Goal: Information Seeking & Learning: Learn about a topic

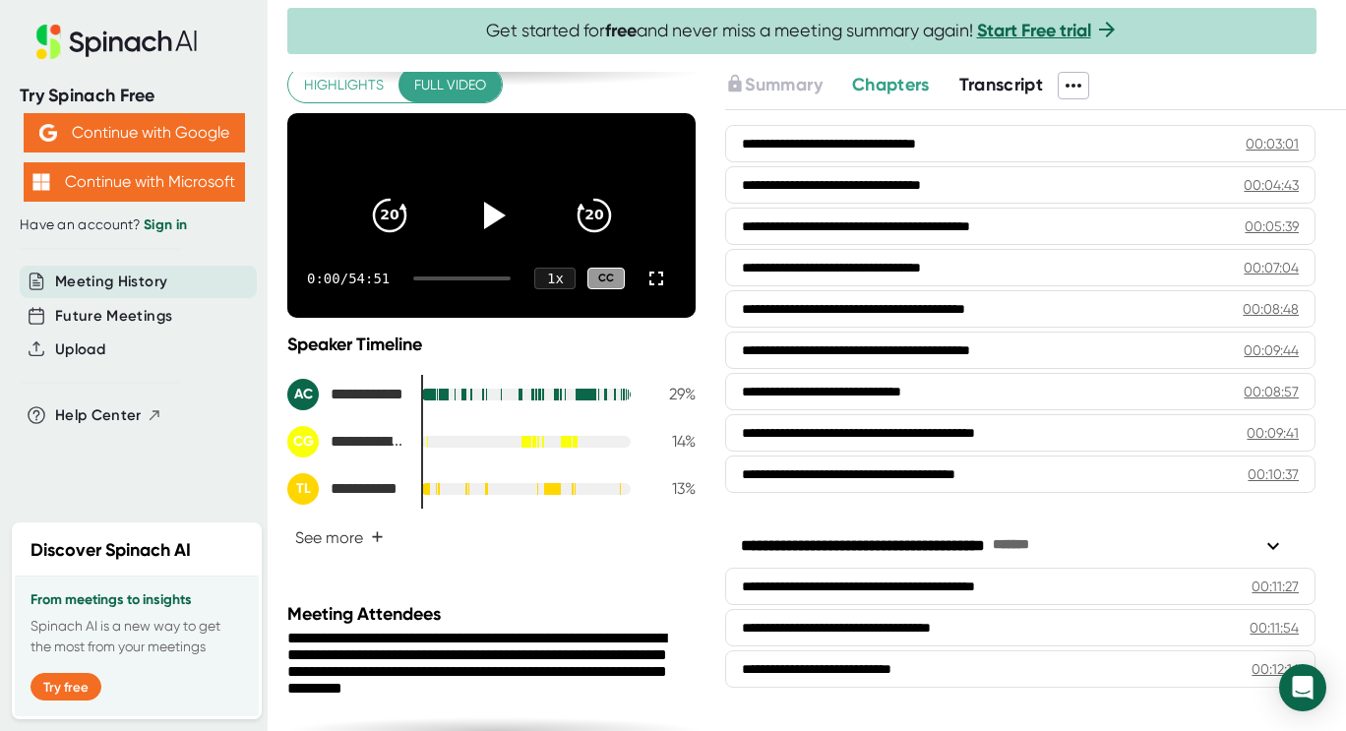
scroll to position [82, 0]
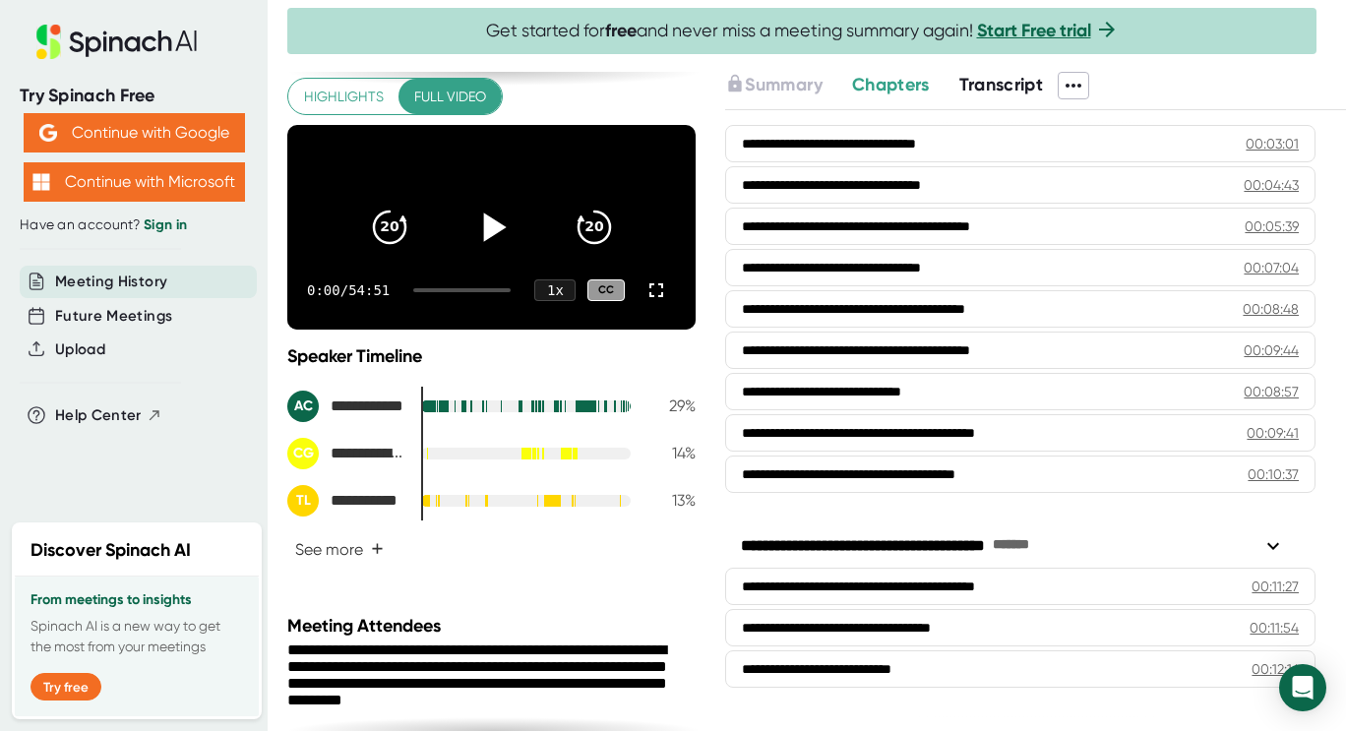
click at [483, 239] on icon at bounding box center [494, 226] width 23 height 29
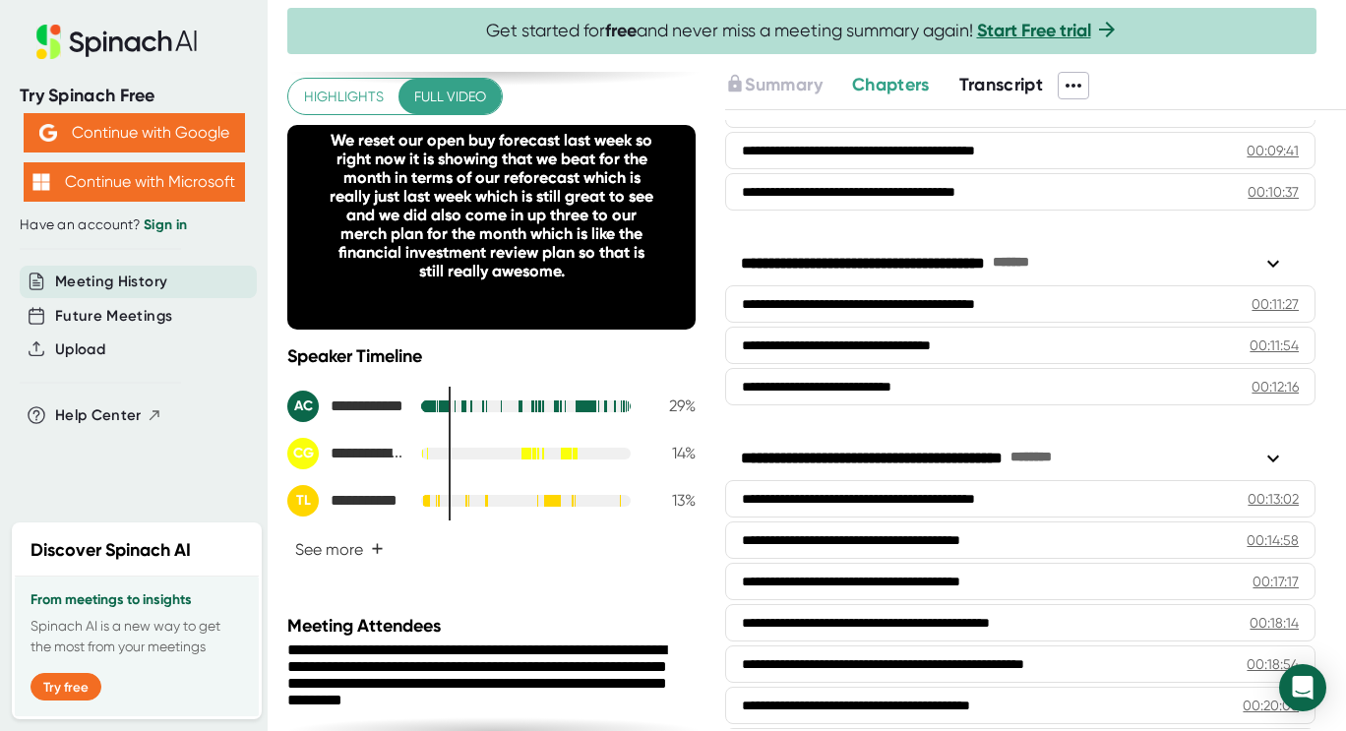
scroll to position [546, 0]
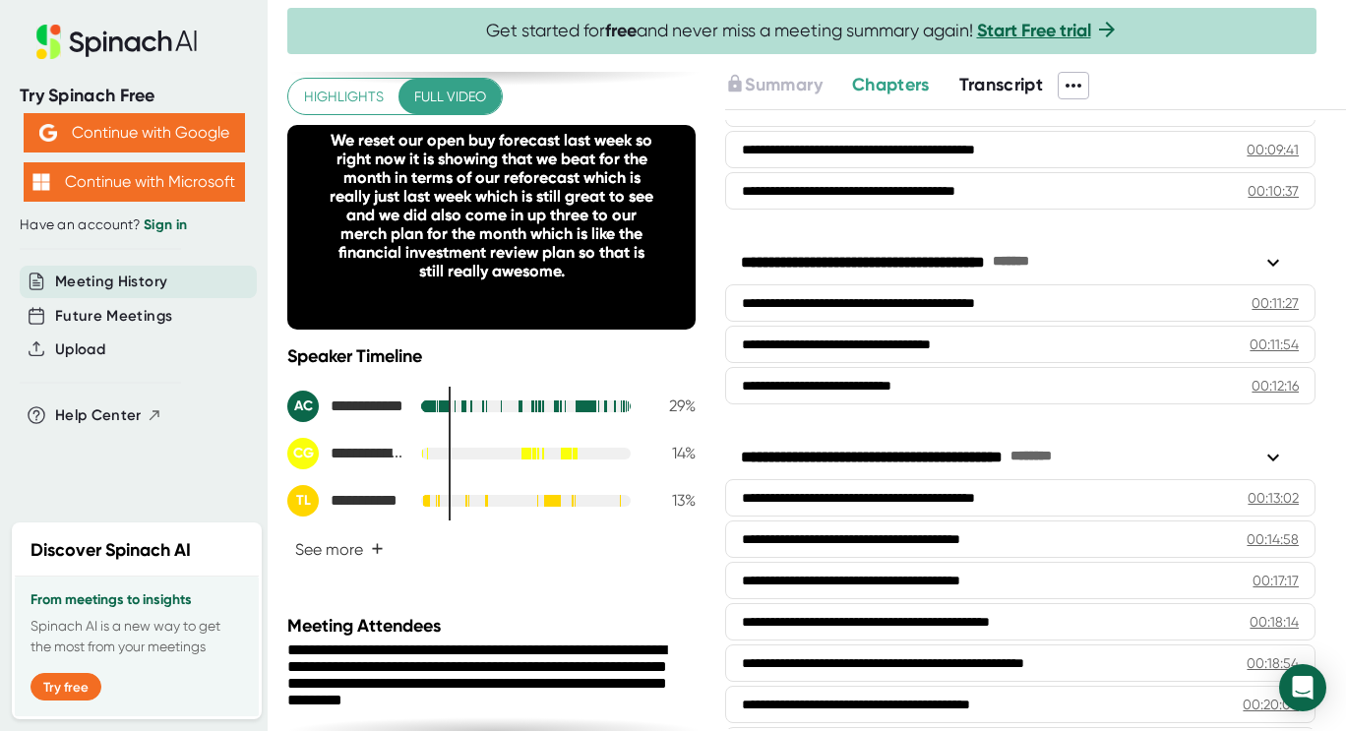
click at [965, 245] on div "**********" at bounding box center [1020, 262] width 590 height 35
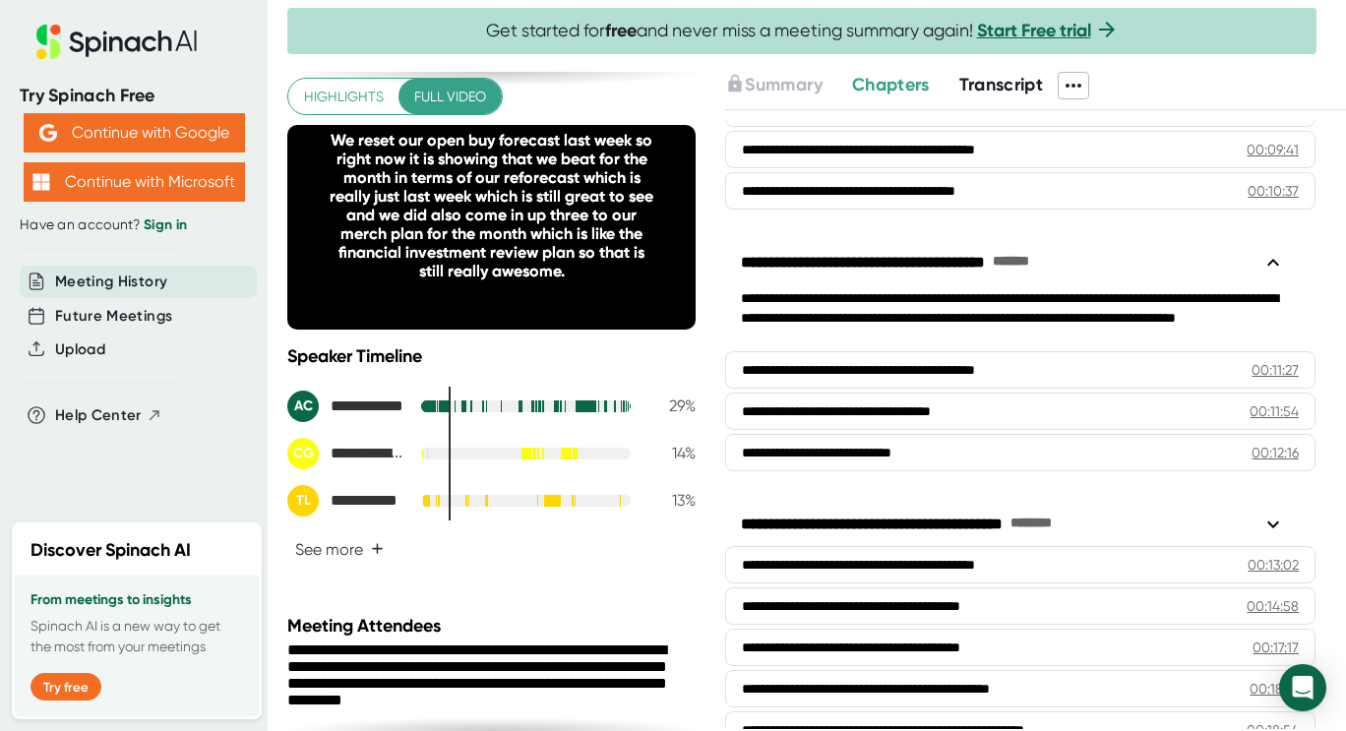
drag, startPoint x: 449, startPoint y: 401, endPoint x: 461, endPoint y: 404, distance: 12.2
click at [461, 404] on div "**********" at bounding box center [491, 455] width 408 height 221
click at [925, 262] on div "**********" at bounding box center [1013, 263] width 544 height 24
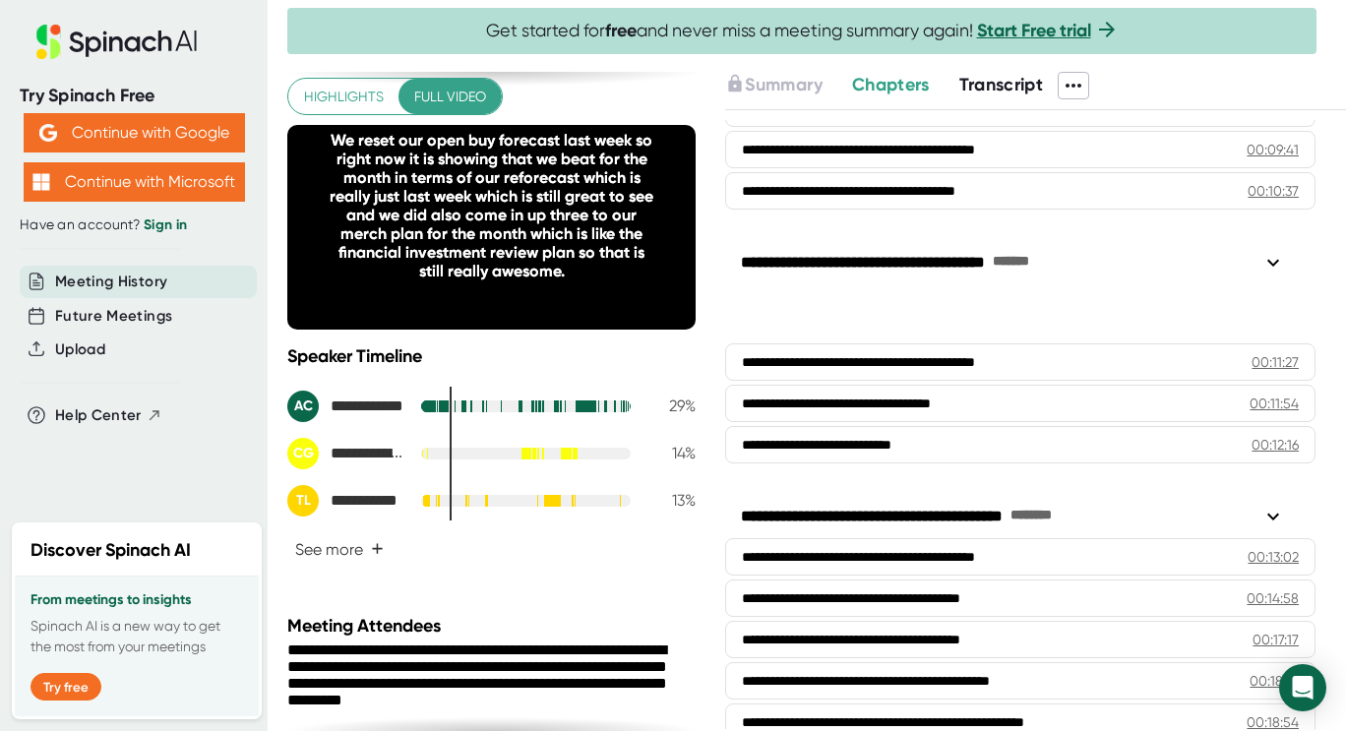
click at [925, 262] on div "**********" at bounding box center [1013, 263] width 544 height 24
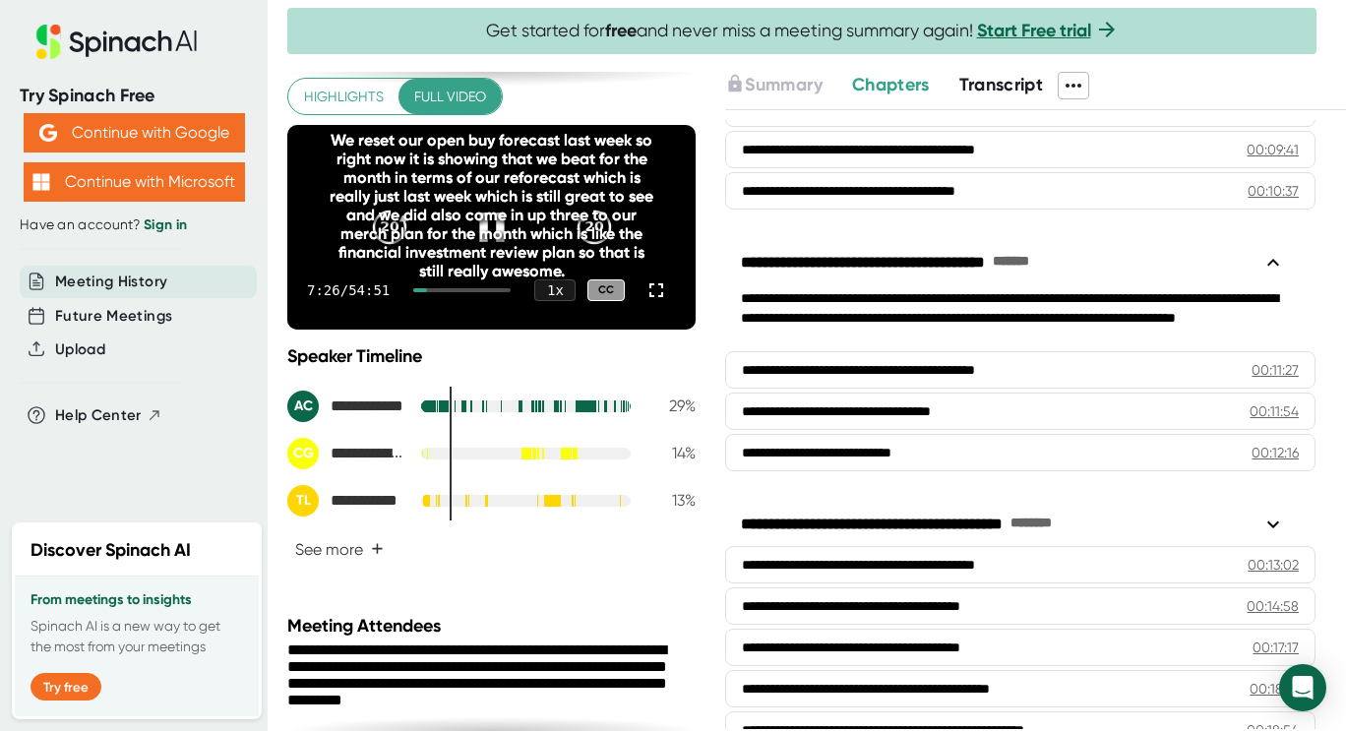
click at [437, 292] on div at bounding box center [461, 290] width 97 height 4
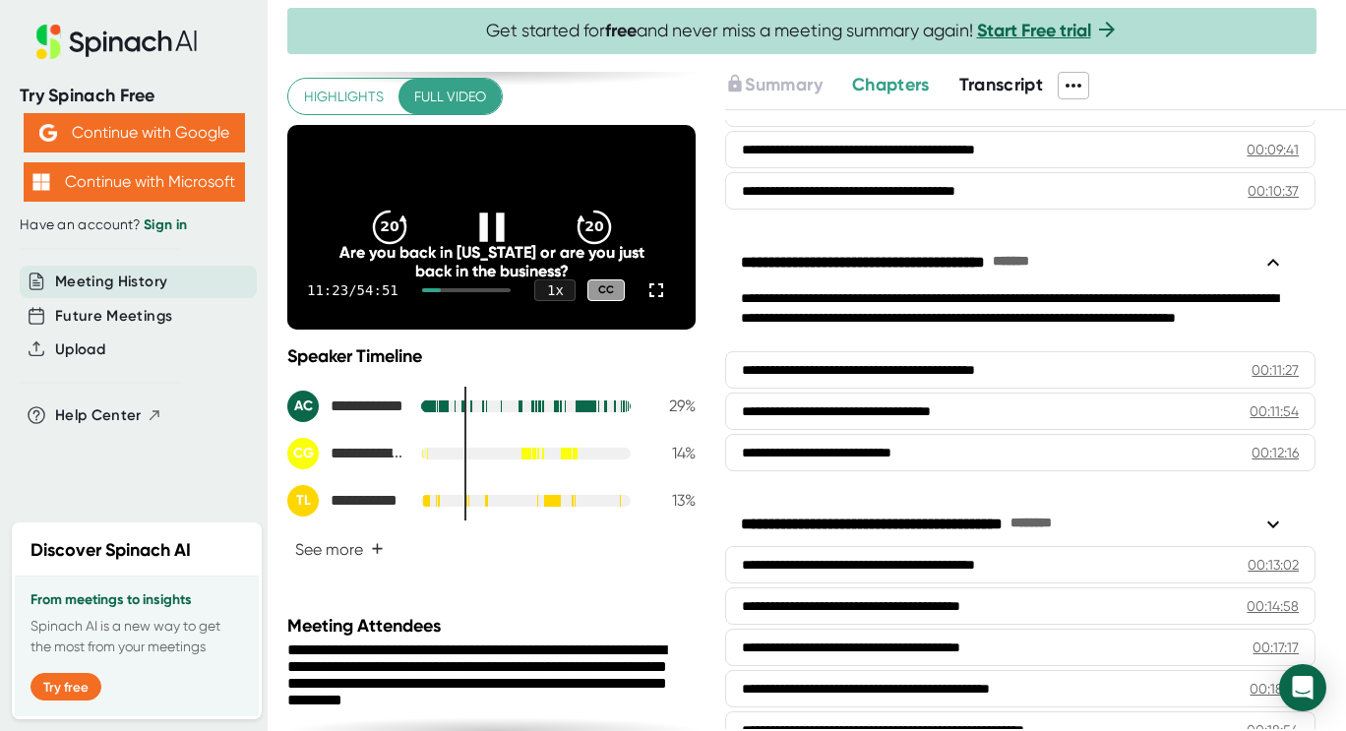
click at [441, 292] on div at bounding box center [431, 290] width 19 height 4
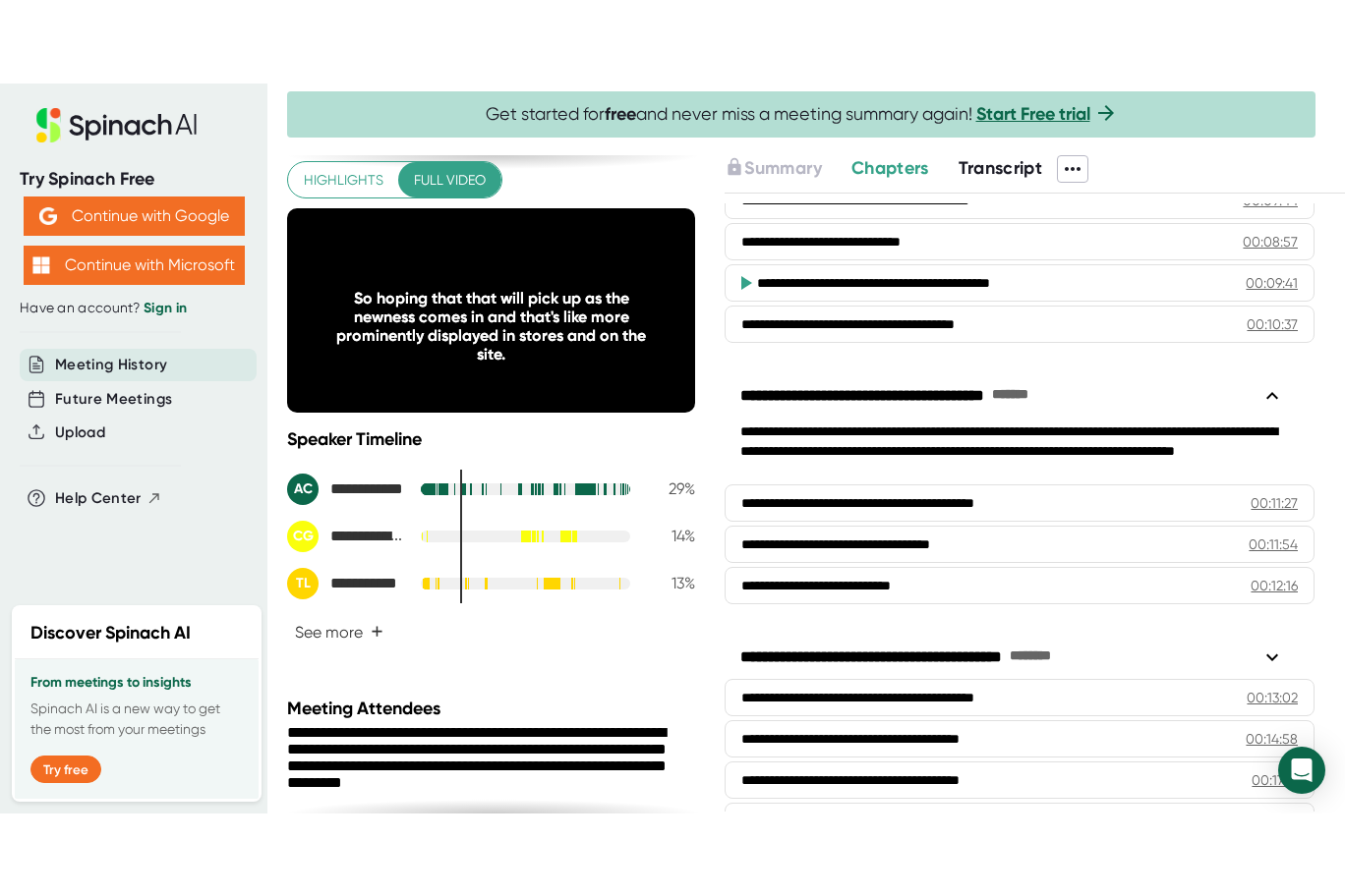
scroll to position [494, 0]
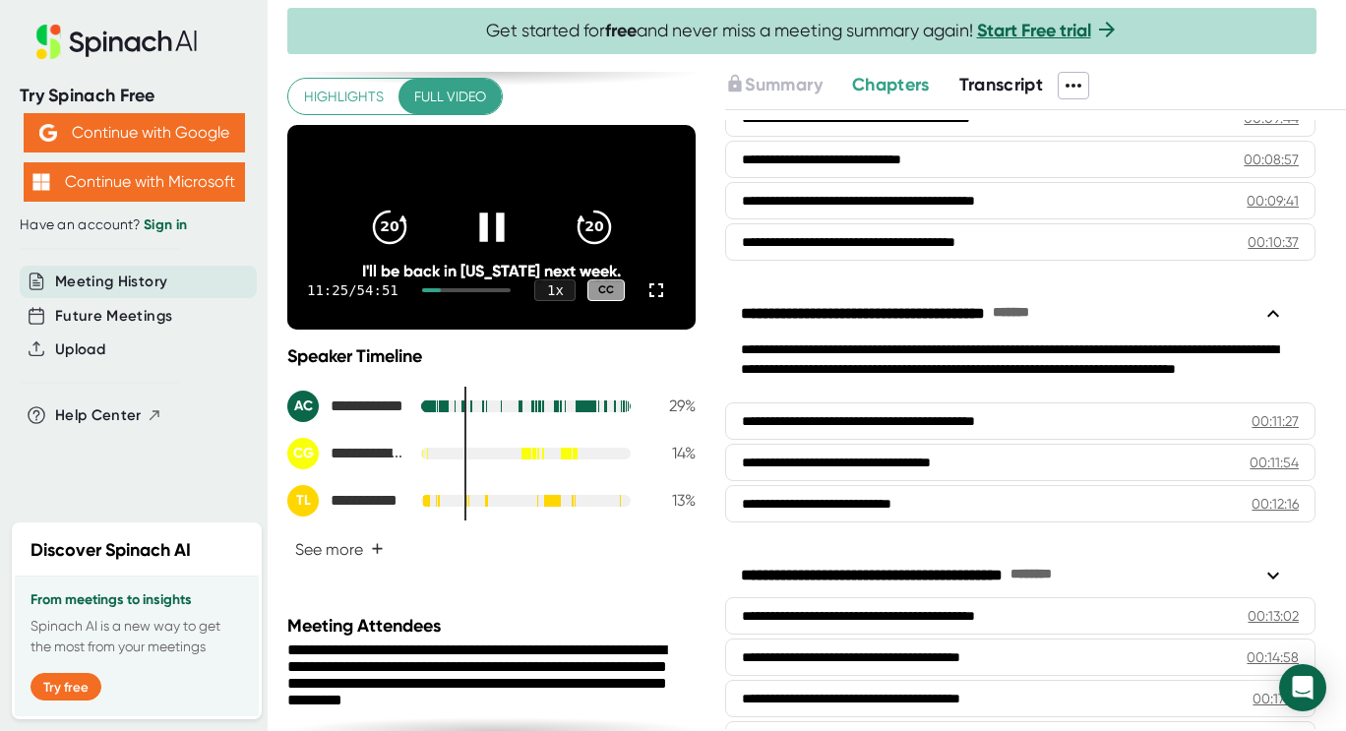
click at [449, 292] on div at bounding box center [467, 290] width 90 height 4
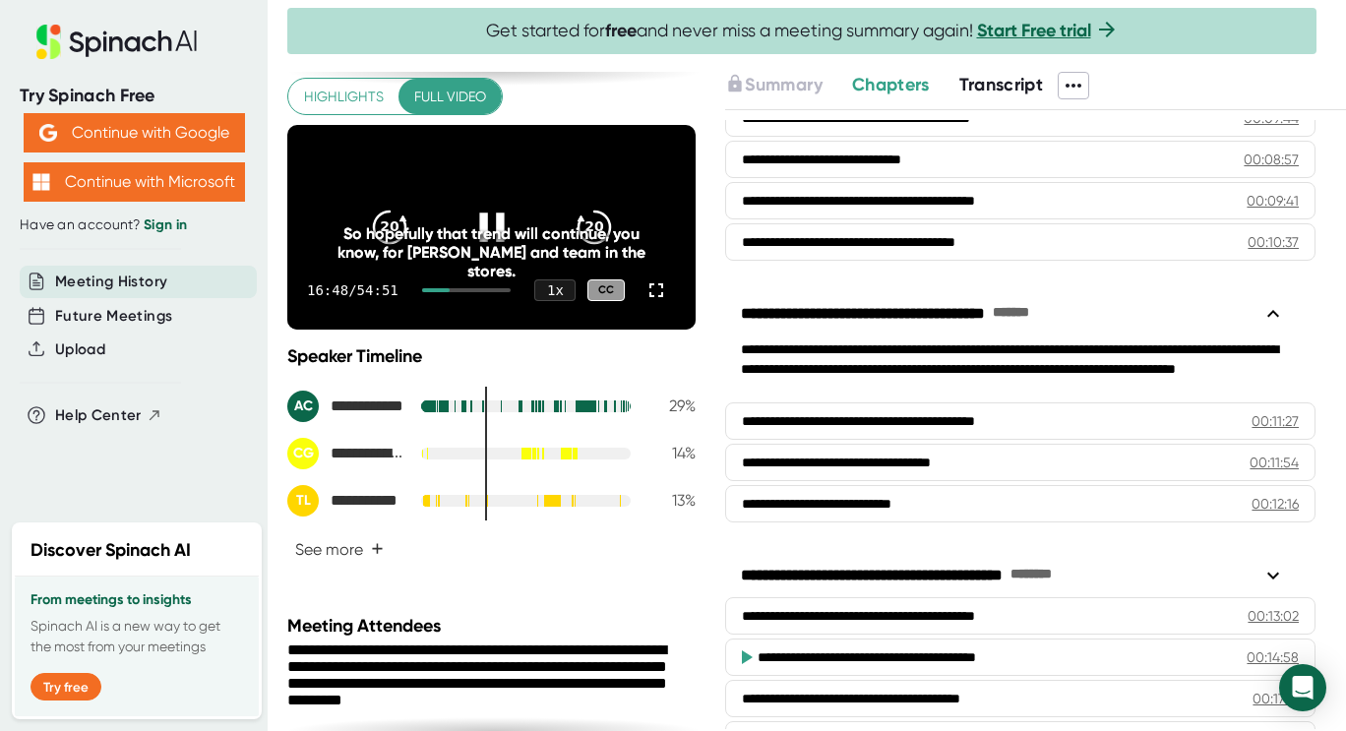
click at [449, 292] on div at bounding box center [467, 290] width 90 height 4
click at [443, 292] on div at bounding box center [436, 290] width 28 height 4
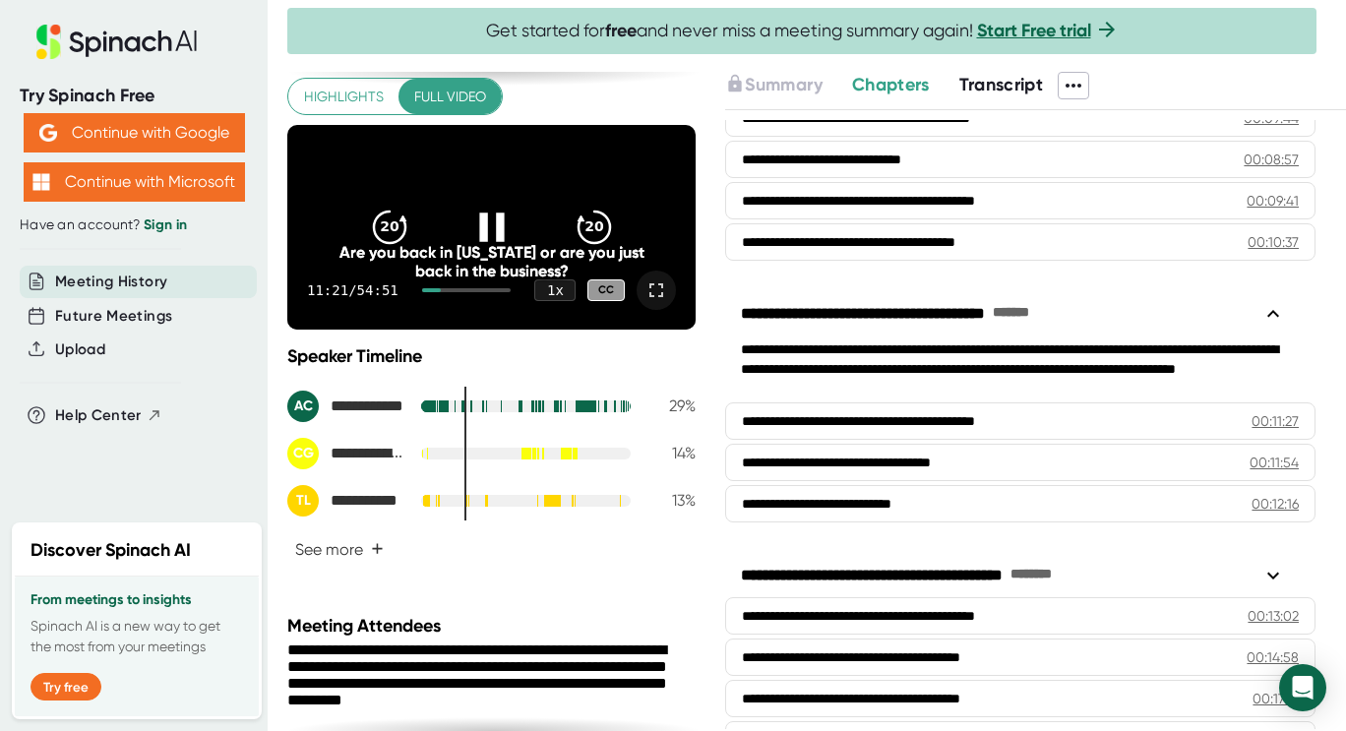
click at [644, 302] on icon at bounding box center [656, 290] width 24 height 24
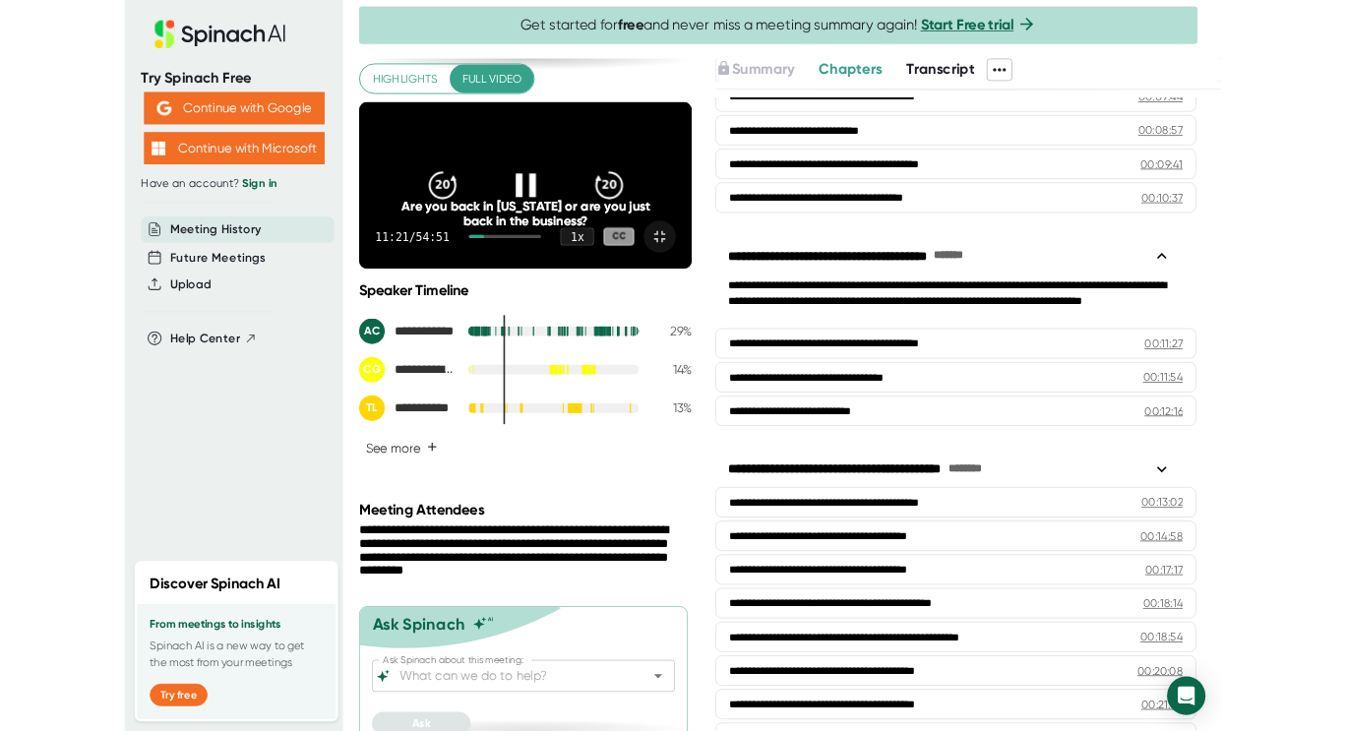
scroll to position [0, 0]
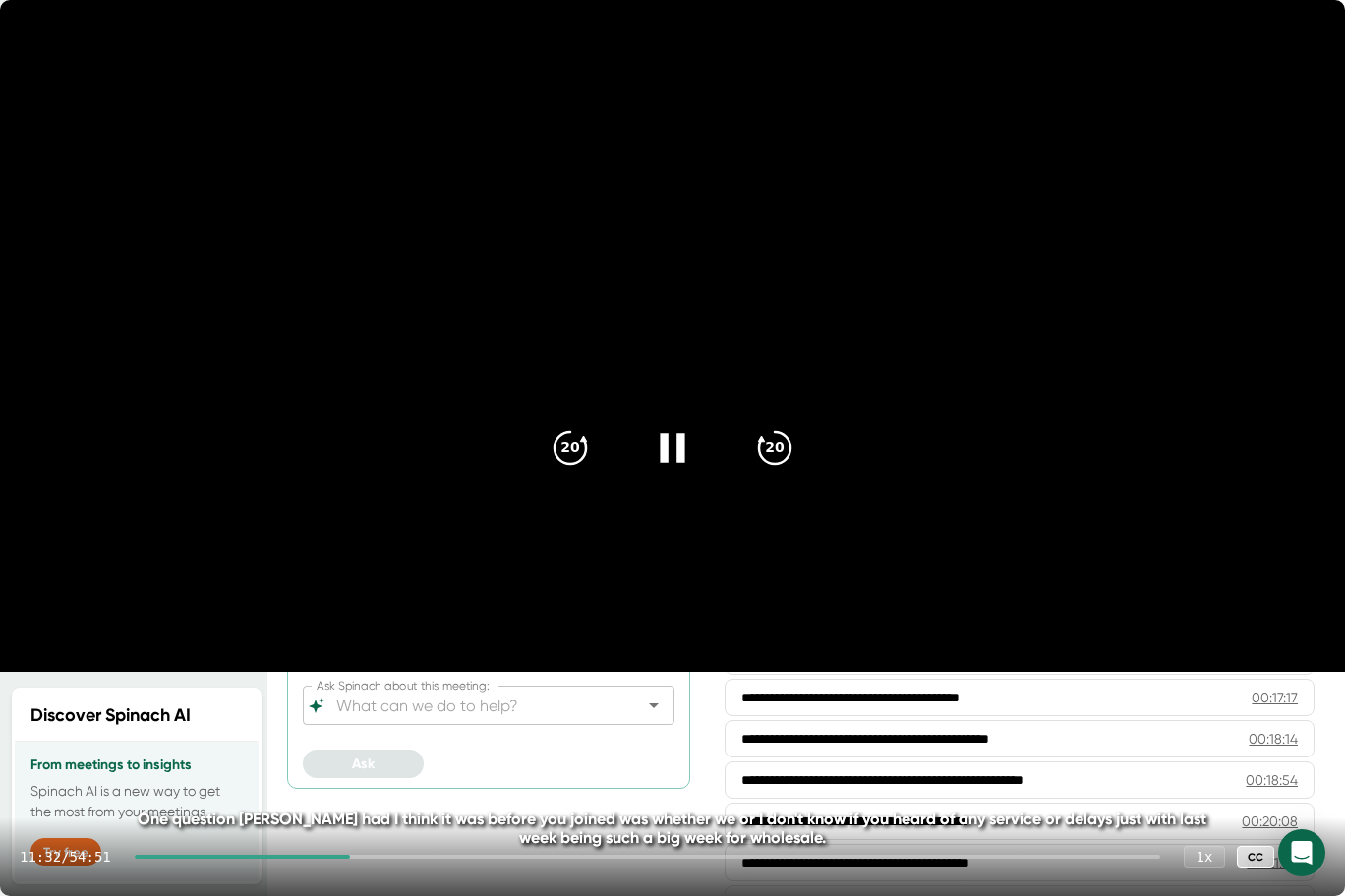
drag, startPoint x: 351, startPoint y: 858, endPoint x: 361, endPoint y: 860, distance: 10.2
click at [361, 729] on div "11:32 / 54:51 1 x CC" at bounding box center [672, 856] width 1345 height 79
drag, startPoint x: 354, startPoint y: 858, endPoint x: 377, endPoint y: 861, distance: 23.2
click at [377, 729] on div "11:35 / 54:51 1 x CC" at bounding box center [672, 856] width 1345 height 79
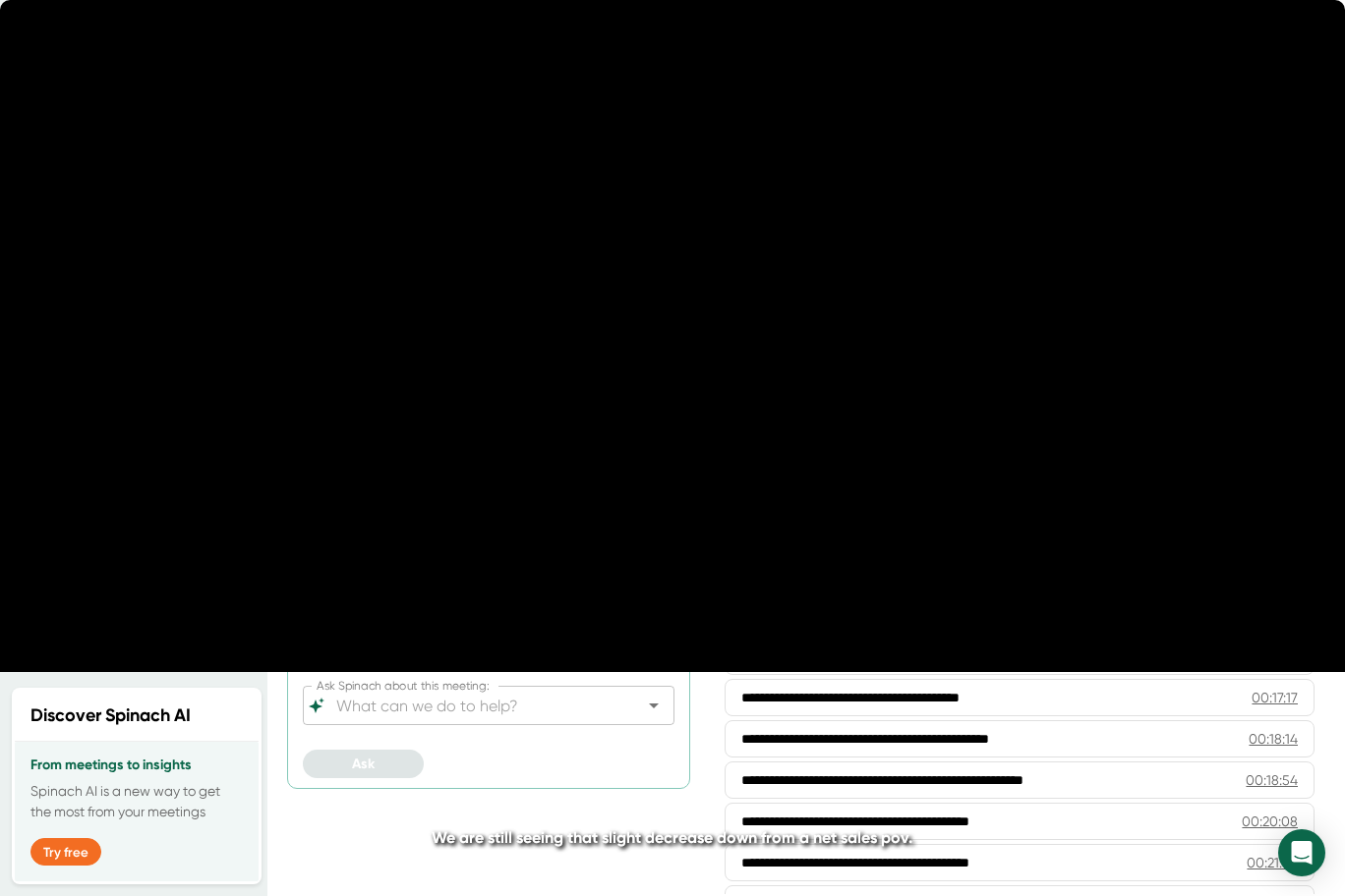
click at [716, 654] on video at bounding box center [672, 336] width 1345 height 672
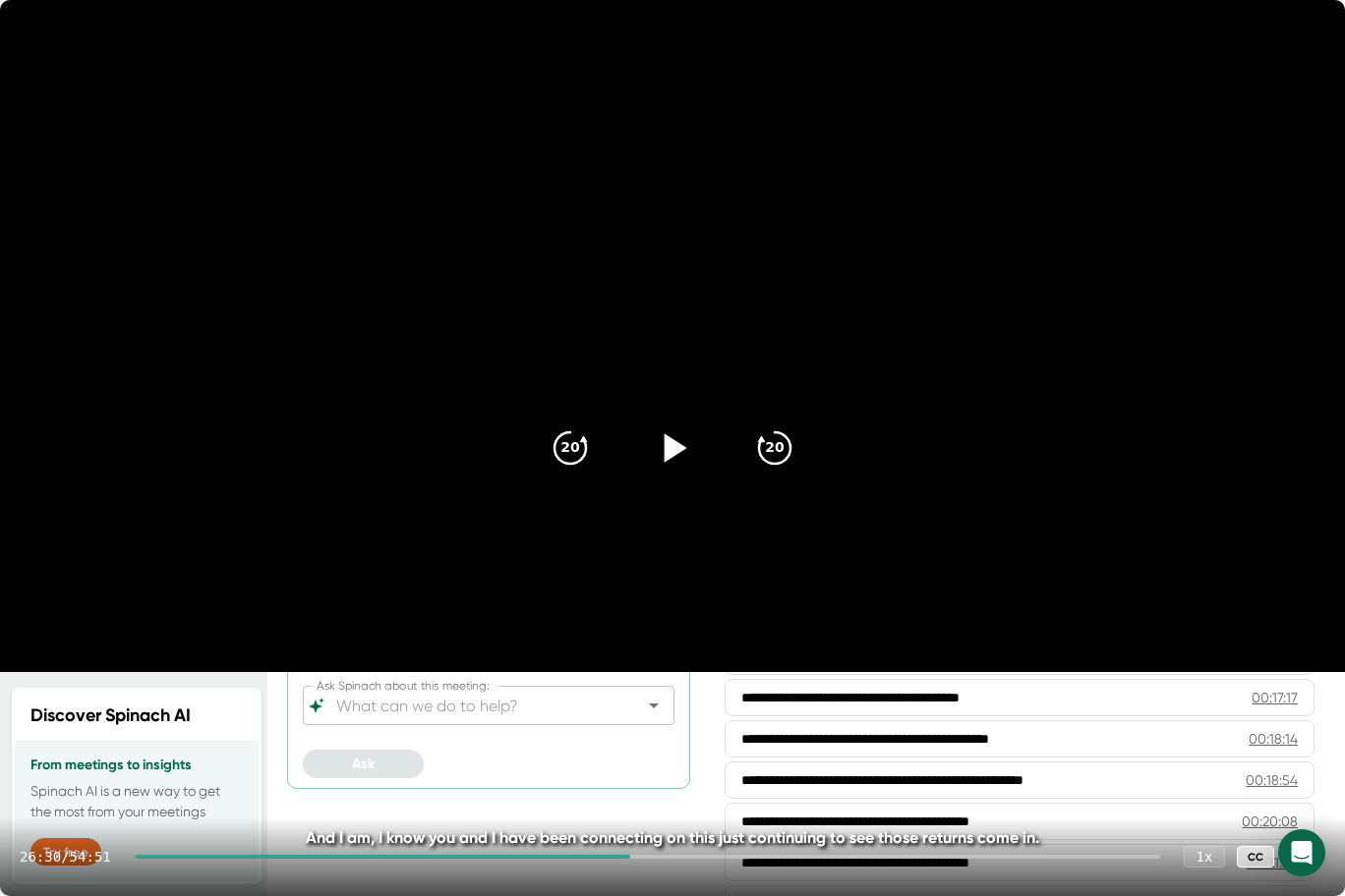
click at [716, 654] on video at bounding box center [672, 336] width 1345 height 672
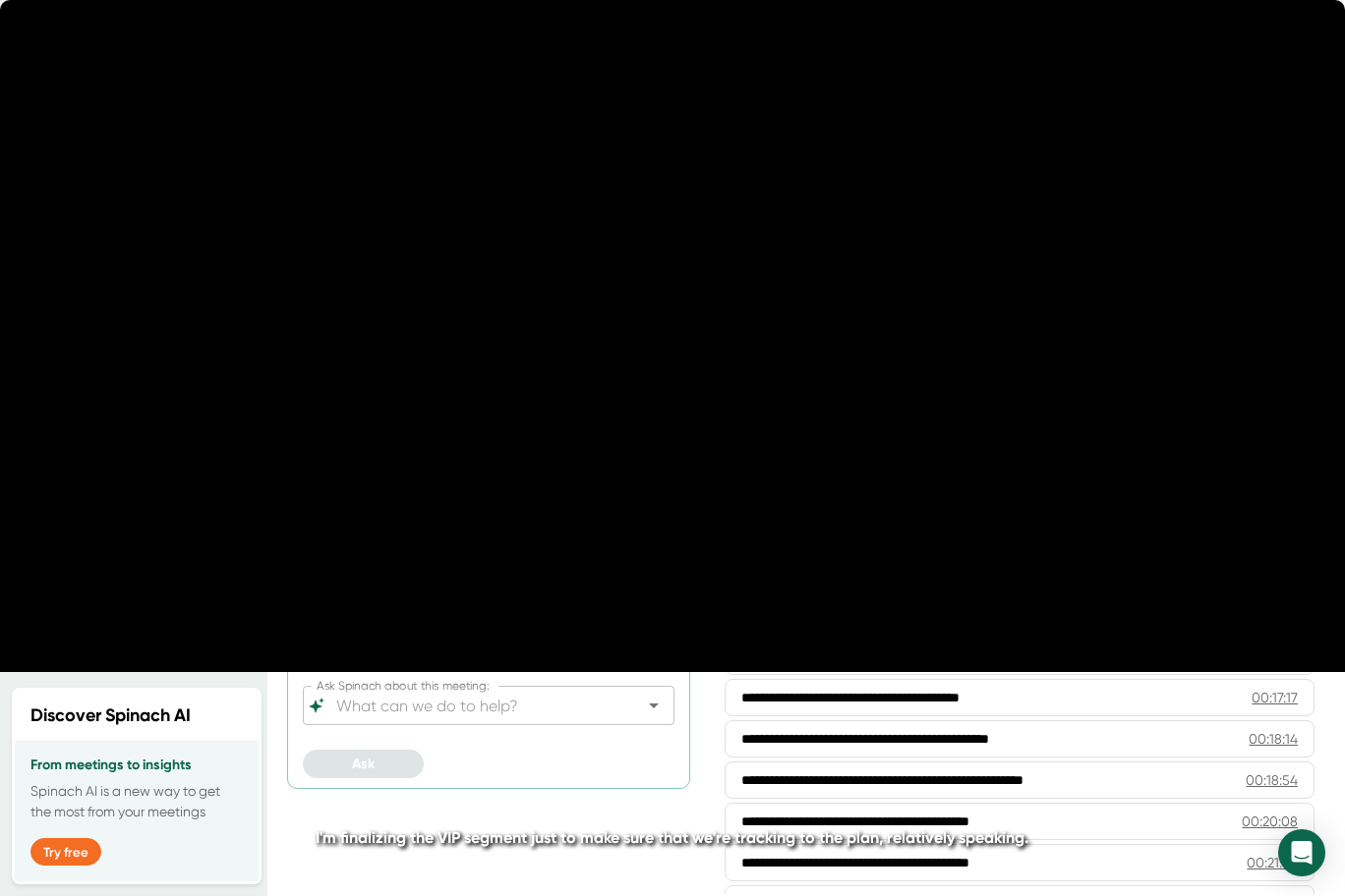
click at [690, 729] on div at bounding box center [648, 857] width 1025 height 4
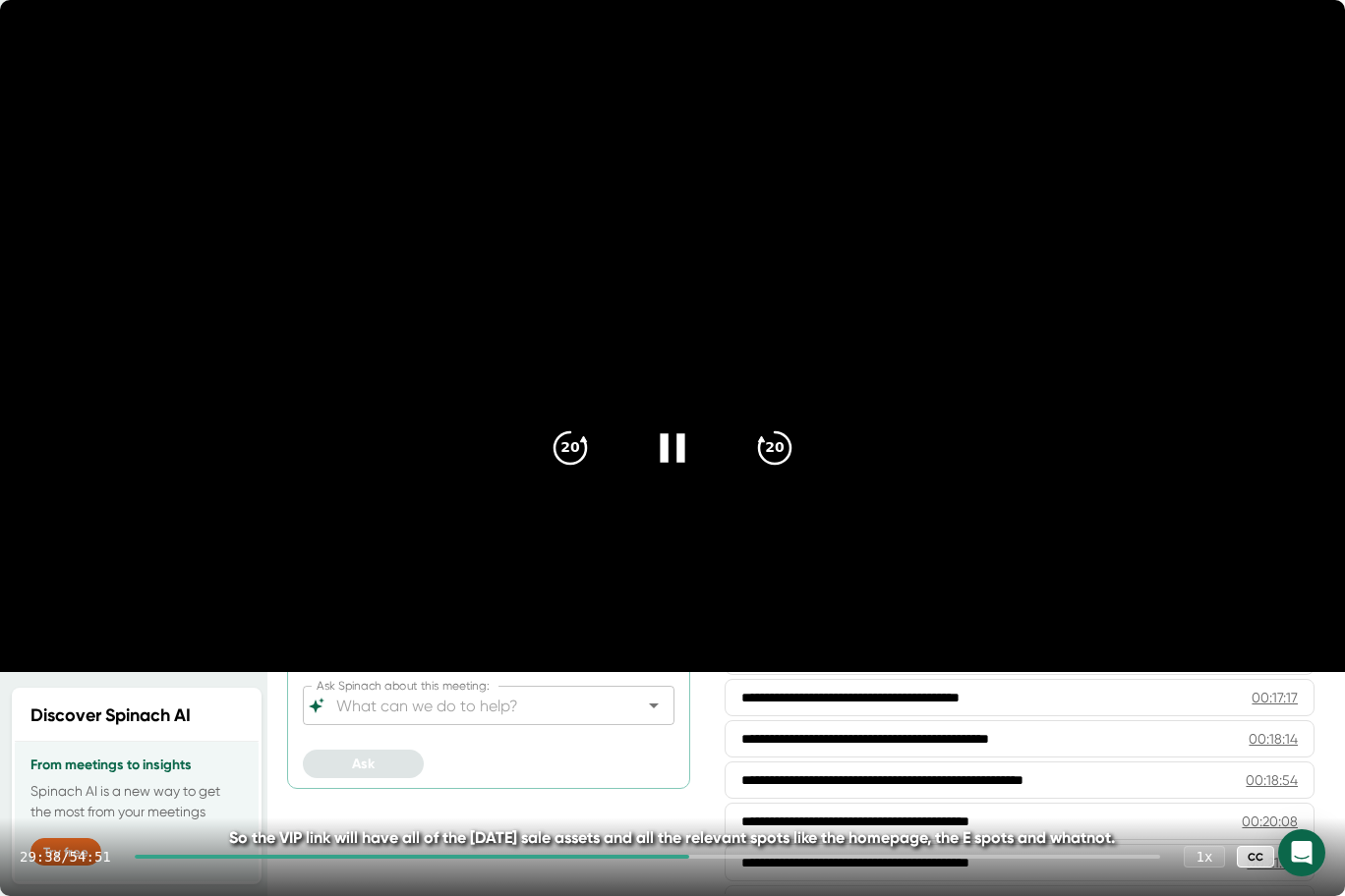
click at [713, 729] on div at bounding box center [648, 857] width 1025 height 4
click at [749, 729] on div at bounding box center [648, 857] width 1025 height 4
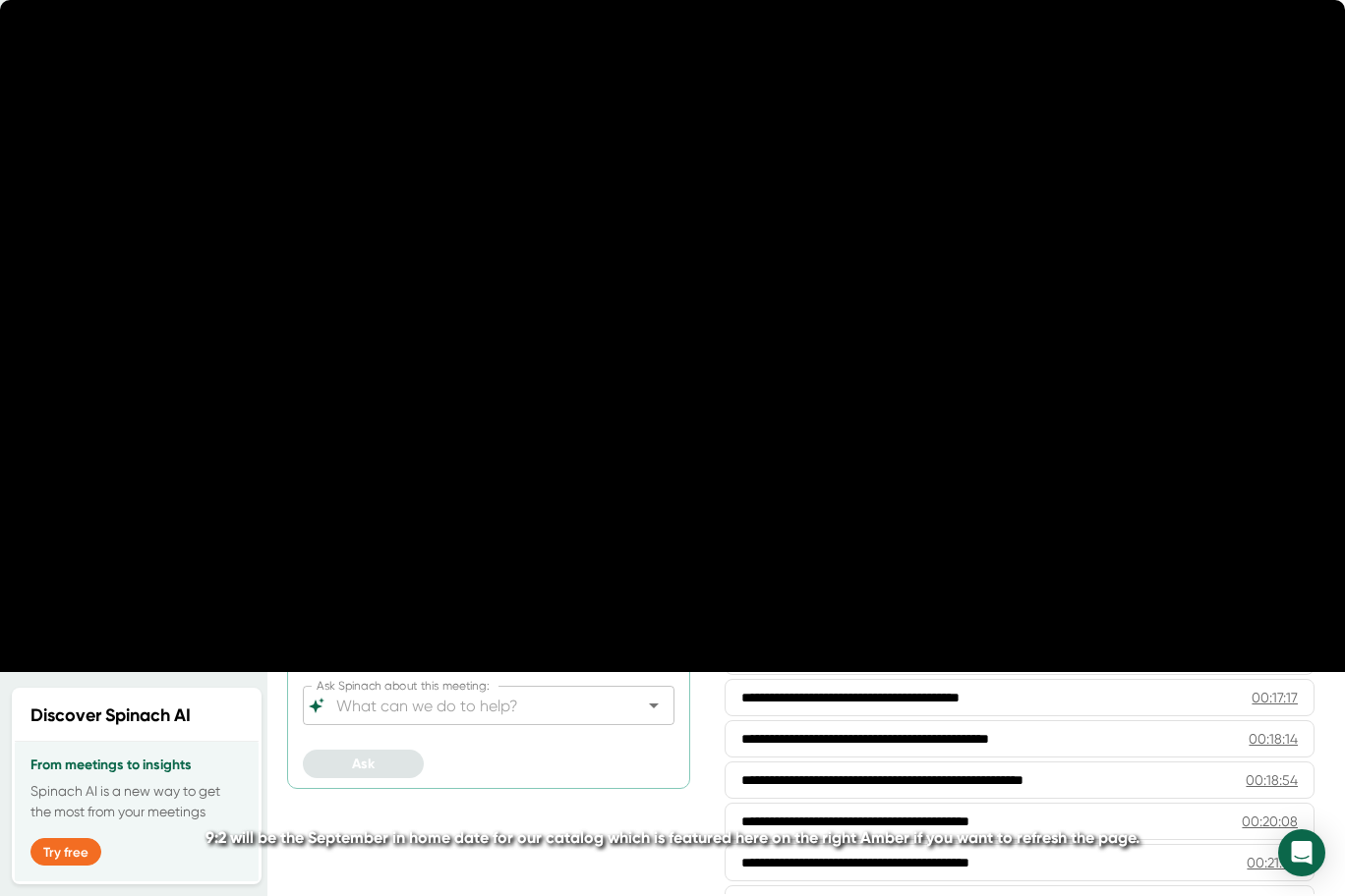
click at [941, 428] on video at bounding box center [672, 336] width 1345 height 672
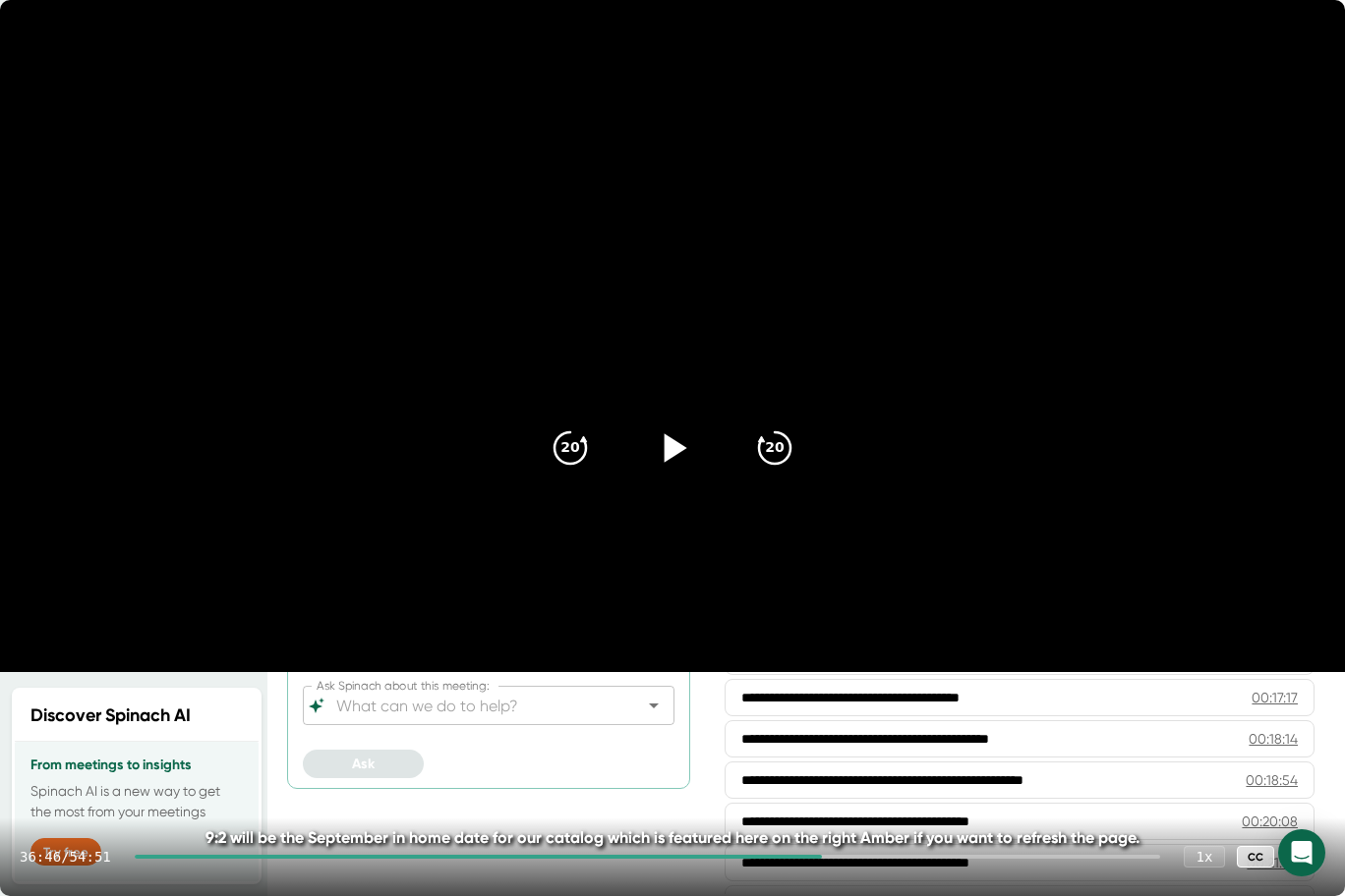
click at [941, 428] on video at bounding box center [672, 336] width 1345 height 672
click at [841, 729] on div "36:52 / 54:51 1 x CC" at bounding box center [672, 856] width 1345 height 79
click at [844, 729] on div at bounding box center [648, 857] width 1025 height 4
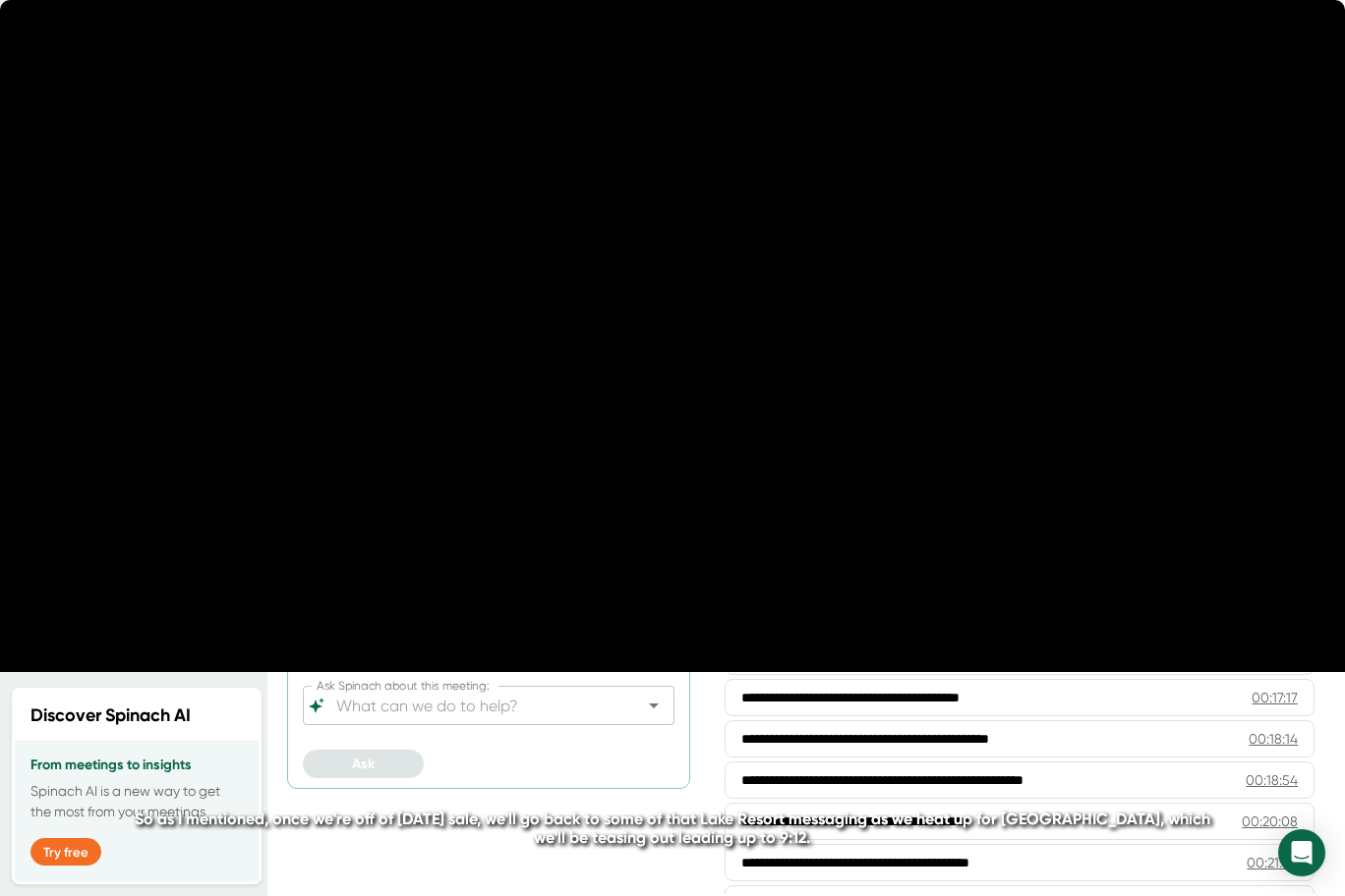
click at [866, 729] on div "37:54 / 54:51 1 x CC" at bounding box center [672, 856] width 1345 height 79
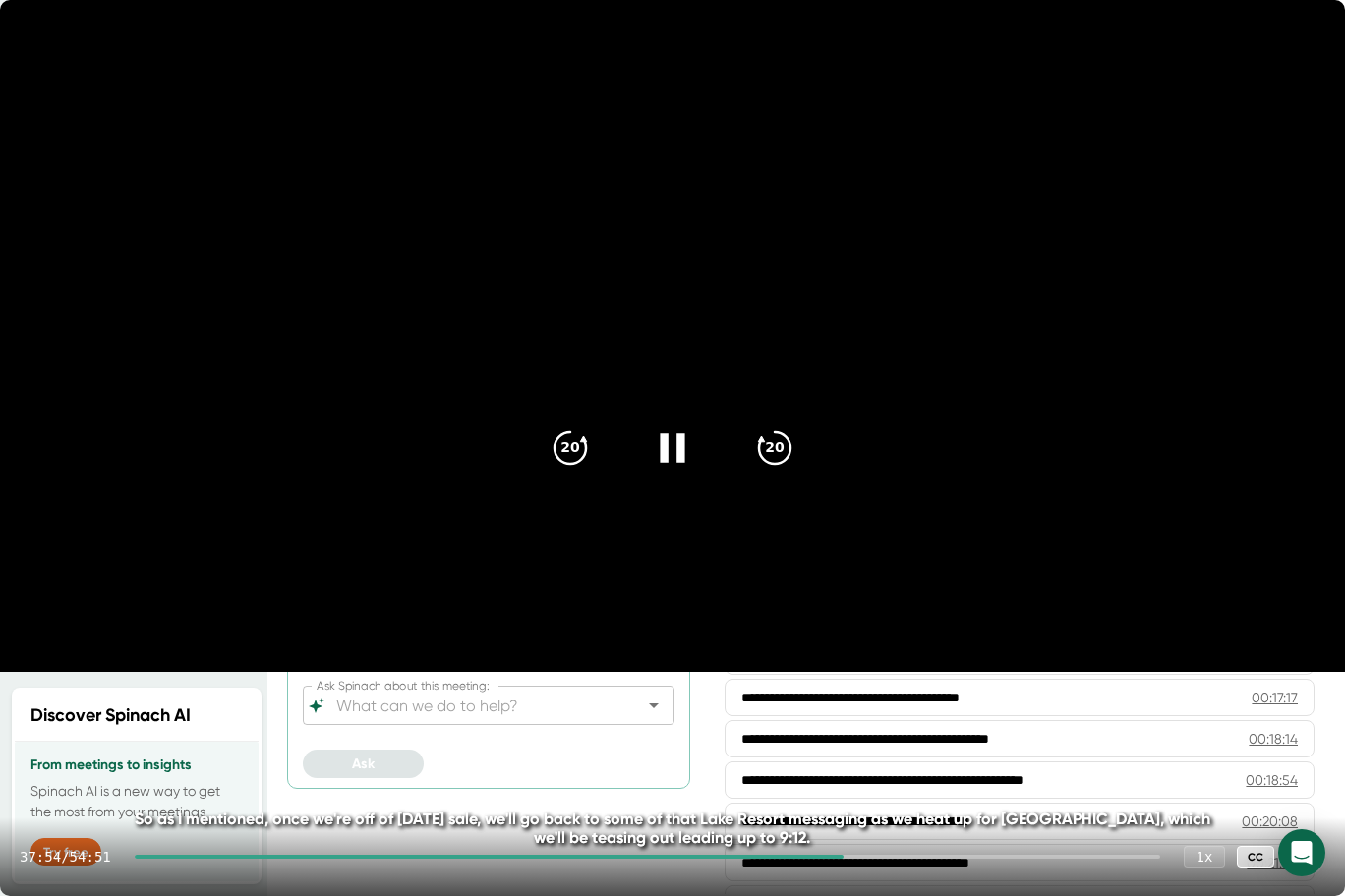
click at [870, 729] on div "37:54 / 54:51 1 x CC" at bounding box center [672, 856] width 1345 height 79
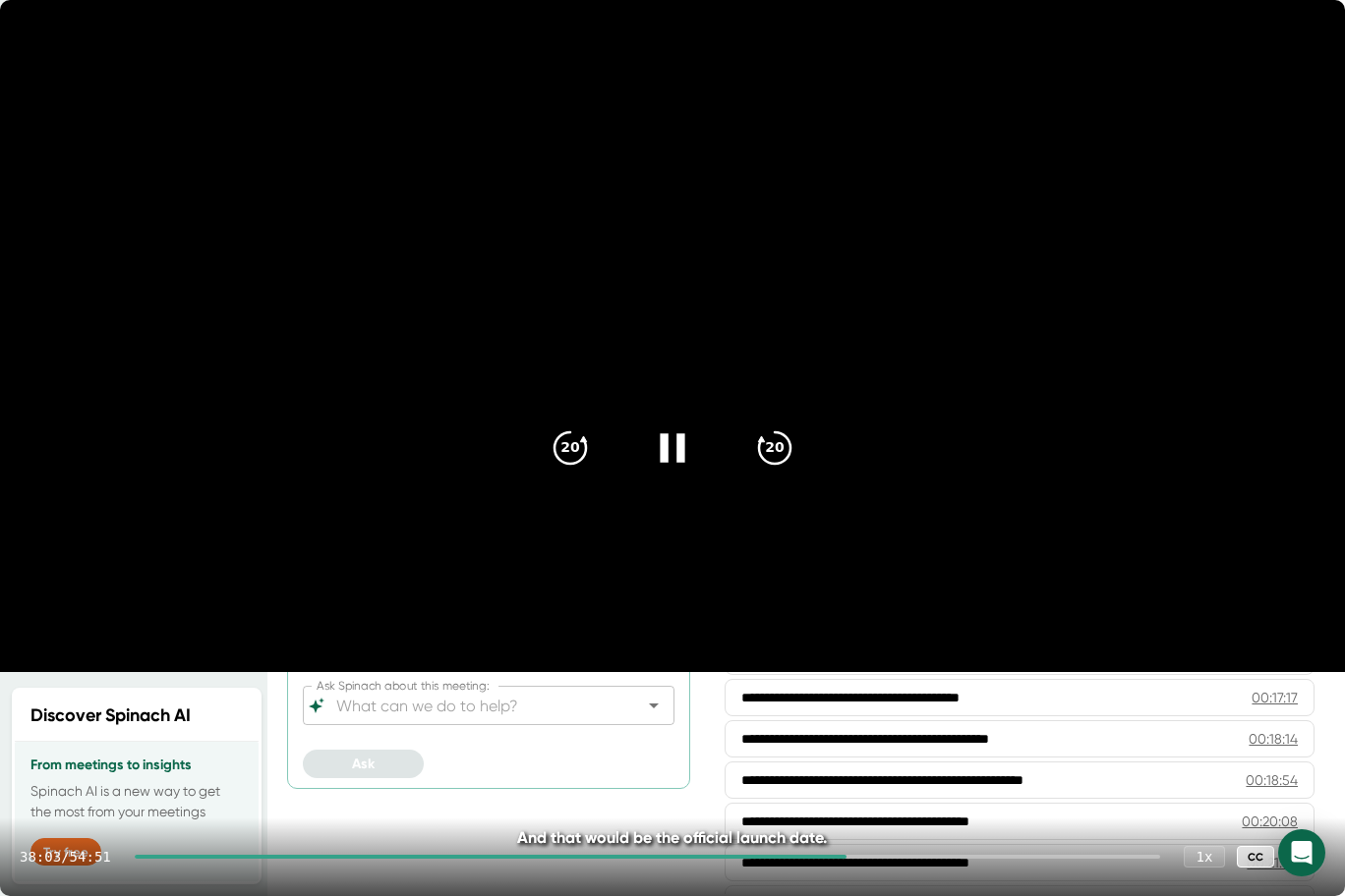
click at [870, 729] on div at bounding box center [648, 857] width 1025 height 4
click at [882, 729] on div "39:20 / 54:51 1 x CC" at bounding box center [672, 856] width 1345 height 79
click at [884, 729] on div at bounding box center [648, 857] width 1025 height 4
click at [960, 729] on div "43:48 / 54:51 1 x CC" at bounding box center [672, 856] width 1345 height 79
click at [966, 729] on div at bounding box center [648, 857] width 1025 height 4
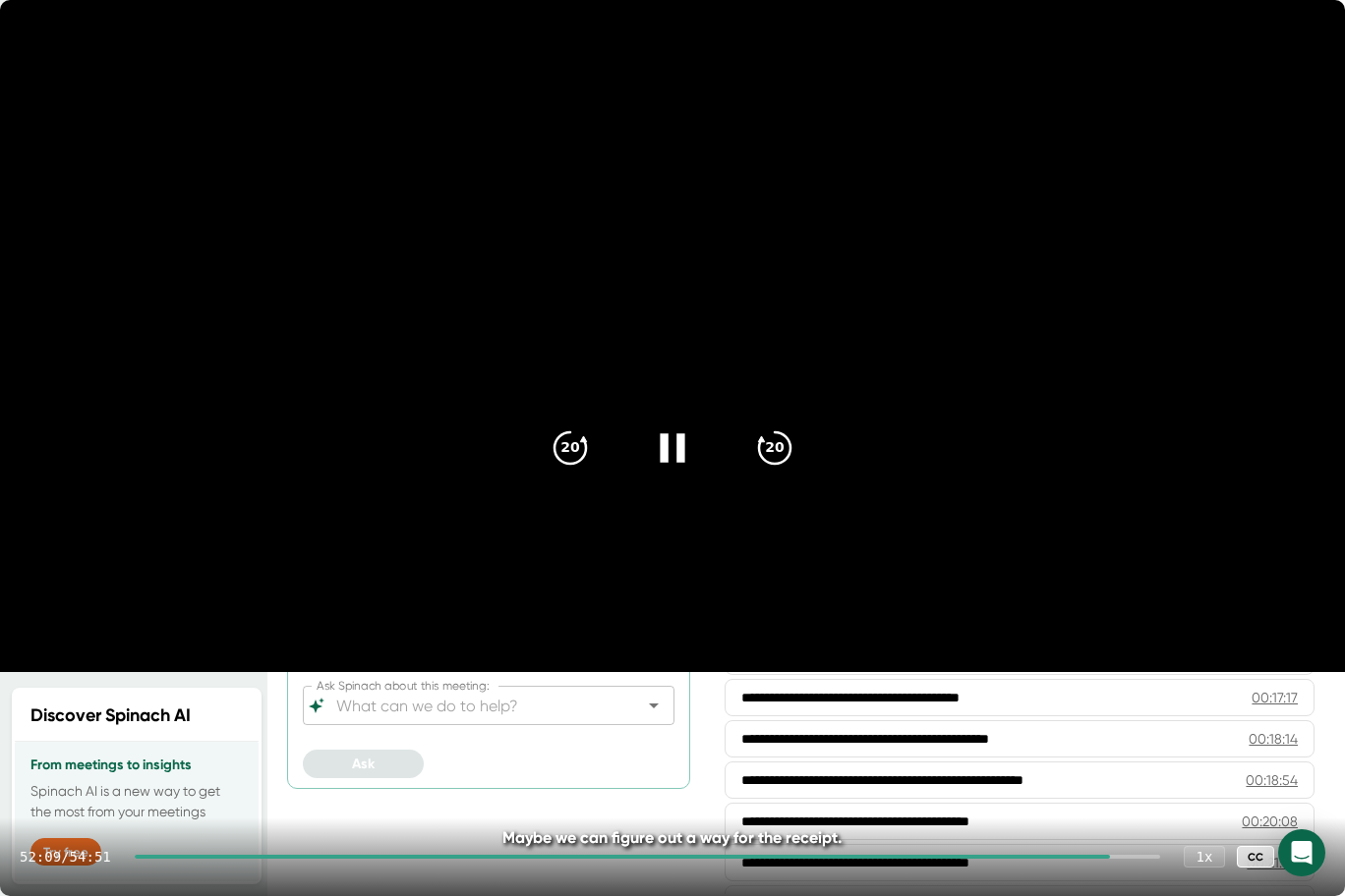
click at [670, 452] on icon at bounding box center [672, 448] width 49 height 49
click at [979, 292] on video at bounding box center [672, 336] width 1345 height 672
click at [671, 445] on icon at bounding box center [672, 448] width 49 height 49
click at [676, 448] on icon at bounding box center [675, 448] width 23 height 29
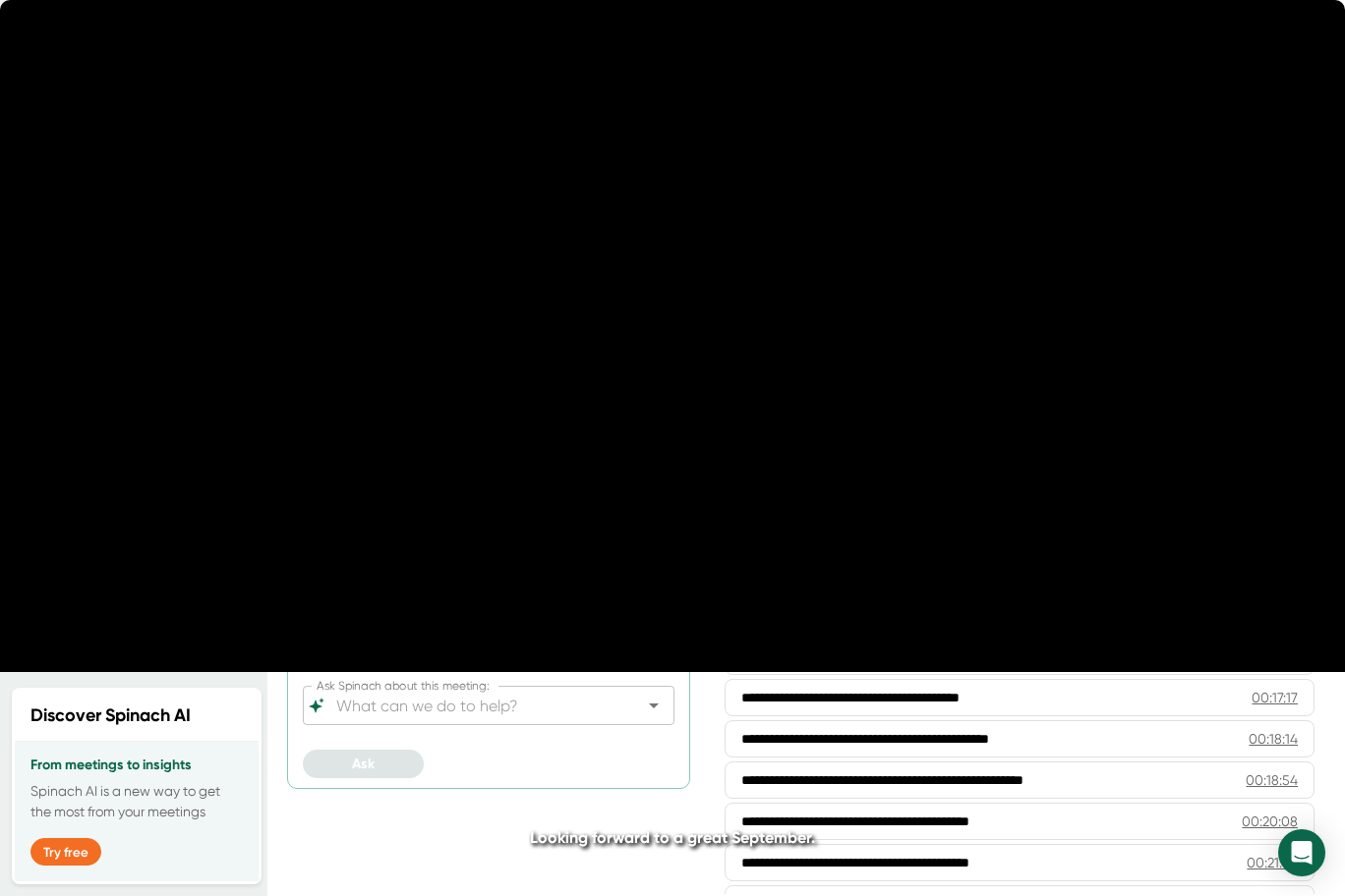
click at [1020, 632] on video at bounding box center [672, 336] width 1345 height 672
